Goal: Task Accomplishment & Management: Use online tool/utility

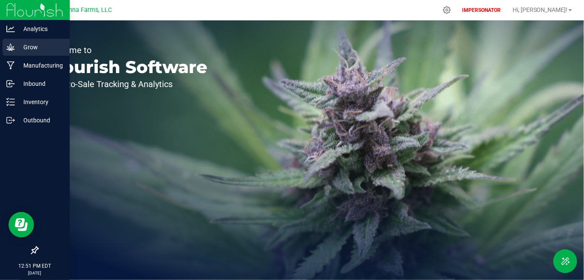
click at [32, 47] on p "Grow" at bounding box center [40, 47] width 51 height 10
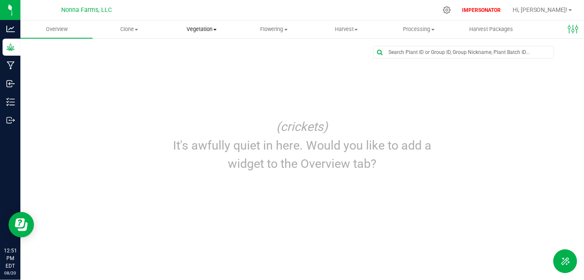
click at [228, 31] on span "Vegetation" at bounding box center [201, 29] width 71 height 8
click at [204, 31] on span "Vegetation" at bounding box center [201, 29] width 72 height 8
click at [195, 50] on span "Veg groups" at bounding box center [192, 51] width 54 height 7
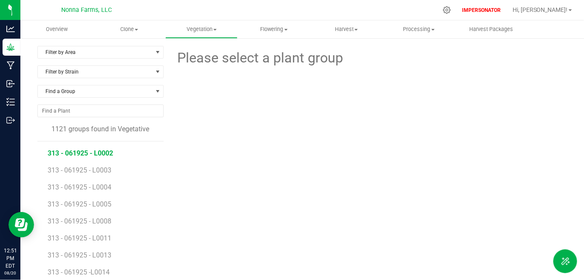
click at [73, 153] on span "313 - 061925 - L0002" at bounding box center [80, 153] width 65 height 8
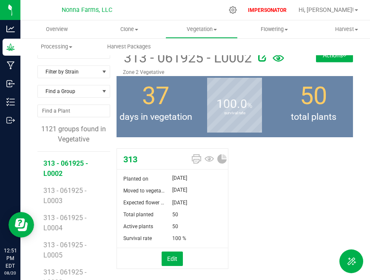
click at [336, 57] on button "Actions" at bounding box center [334, 55] width 37 height 14
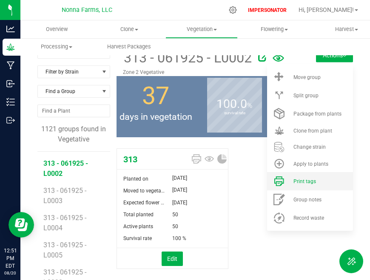
click at [301, 181] on span "Print tags" at bounding box center [304, 181] width 23 height 6
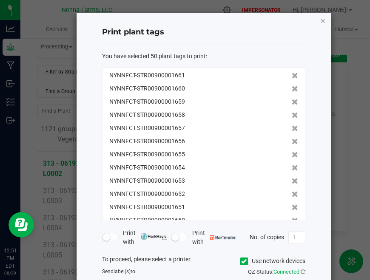
click at [319, 18] on icon "button" at bounding box center [322, 20] width 6 height 10
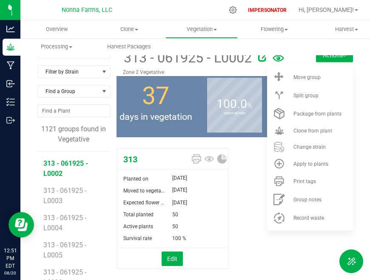
click at [357, 59] on div "Filter by Area Filter by Area All Main Field Vegetative Zone 1 Vegetative Zone …" at bounding box center [194, 205] width 349 height 336
click at [211, 158] on span at bounding box center [217, 159] width 13 height 15
click at [204, 158] on icon at bounding box center [208, 159] width 9 height 6
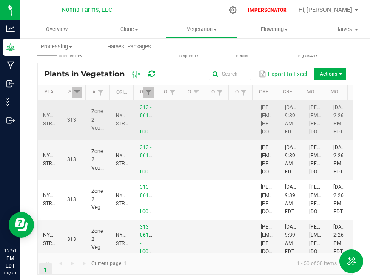
click at [207, 128] on td at bounding box center [219, 120] width 24 height 40
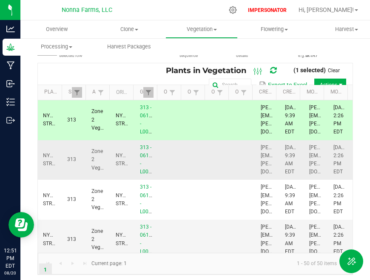
click at [211, 172] on td at bounding box center [219, 160] width 24 height 40
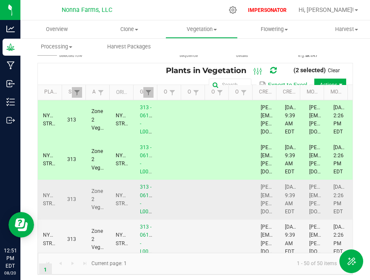
click at [207, 200] on td at bounding box center [219, 200] width 24 height 40
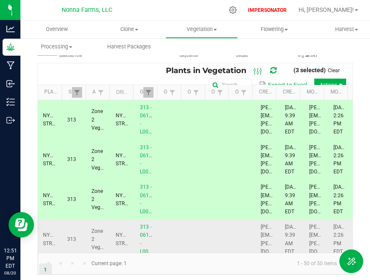
click at [207, 237] on td at bounding box center [219, 240] width 24 height 40
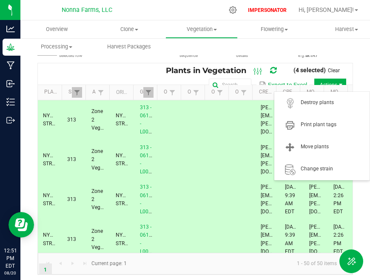
click at [337, 82] on span "Actions" at bounding box center [340, 85] width 7 height 7
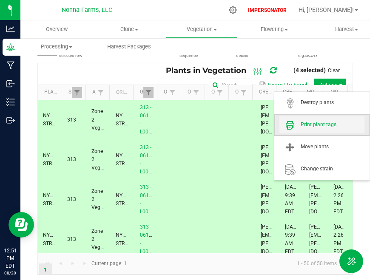
click at [327, 127] on span "Print plant tags" at bounding box center [332, 124] width 64 height 7
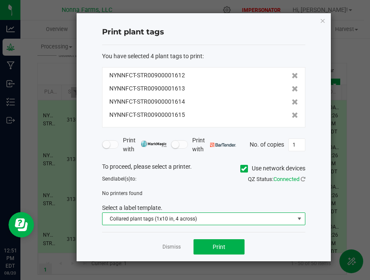
click at [181, 217] on span "Collared plant tags (1x10 in, 4 across)" at bounding box center [198, 219] width 192 height 12
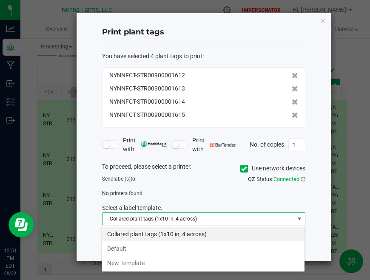
scroll to position [12, 203]
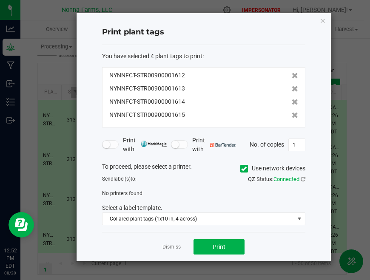
click at [247, 202] on div "To proceed, please select a printer. Use network devices Send label(s) to: QZ S…" at bounding box center [203, 193] width 203 height 63
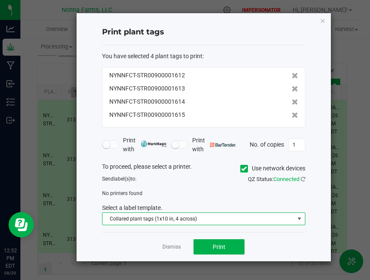
click at [190, 216] on span "Collared plant tags (1x10 in, 4 across)" at bounding box center [198, 219] width 192 height 12
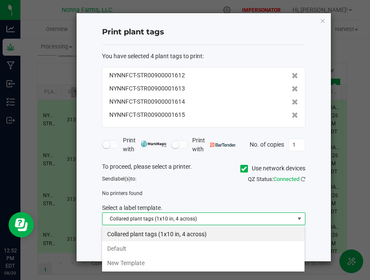
click at [183, 229] on li "Collared plant tags (1x10 in, 4 across)" at bounding box center [203, 234] width 202 height 14
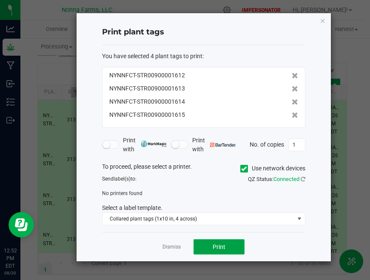
click at [227, 243] on button "Print" at bounding box center [218, 246] width 51 height 15
click at [243, 169] on icon at bounding box center [244, 169] width 6 height 0
click at [0, 0] on input "Use network devices" at bounding box center [0, 0] width 0 height 0
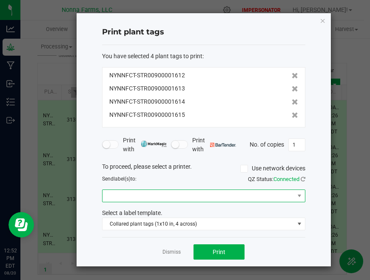
click at [206, 192] on span at bounding box center [198, 196] width 192 height 12
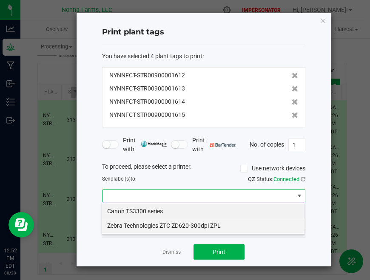
click at [158, 223] on ZPL "Zebra Technologies ZTC ZD620-300dpi ZPL" at bounding box center [203, 225] width 202 height 14
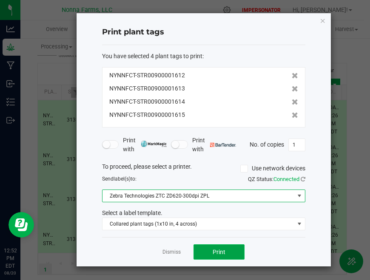
click at [234, 254] on button "Print" at bounding box center [218, 251] width 51 height 15
